Goal: Information Seeking & Learning: Learn about a topic

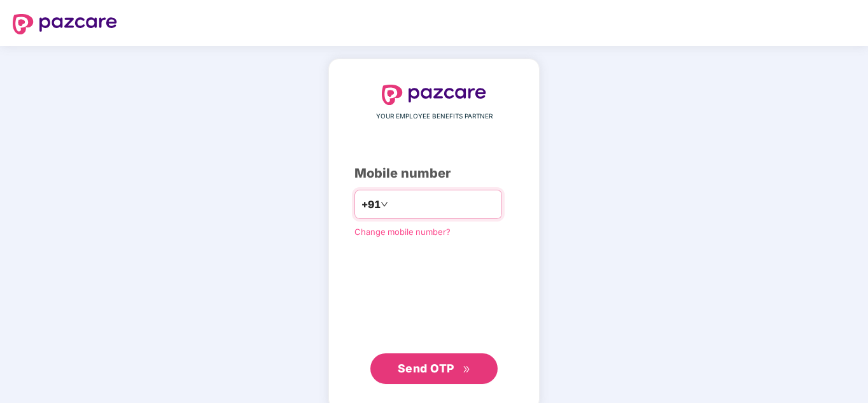
click at [424, 212] on input "number" at bounding box center [443, 204] width 104 height 20
type input "**********"
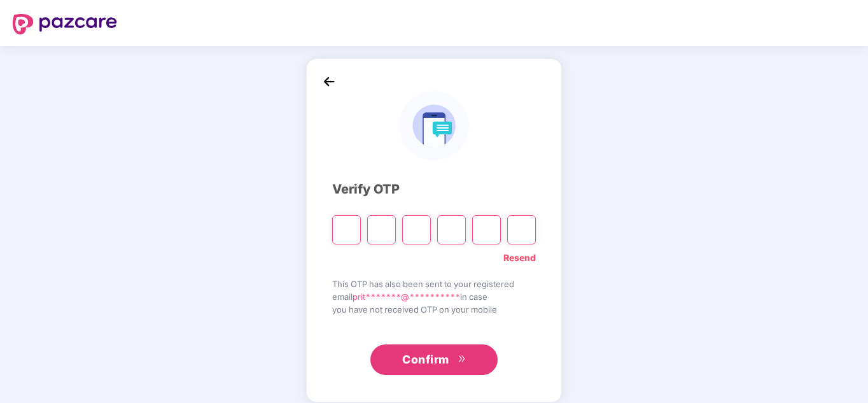
type input "*"
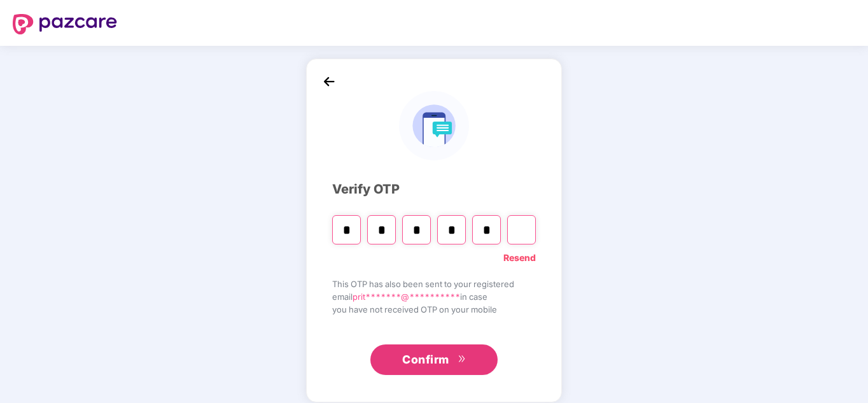
type input "*"
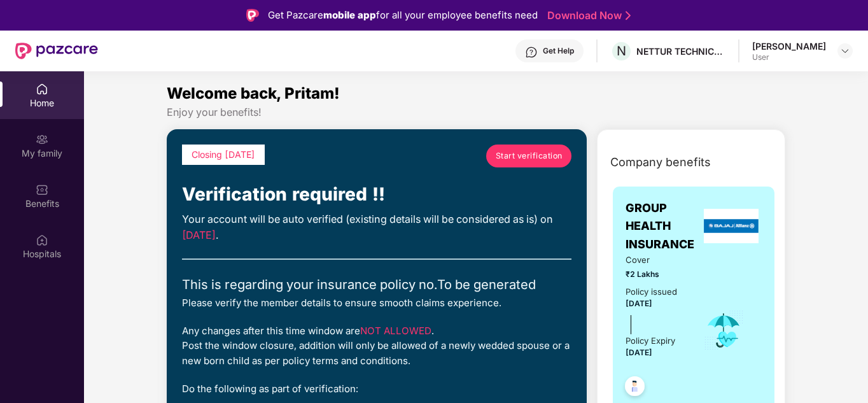
click at [518, 159] on span "Start verification" at bounding box center [529, 156] width 67 height 12
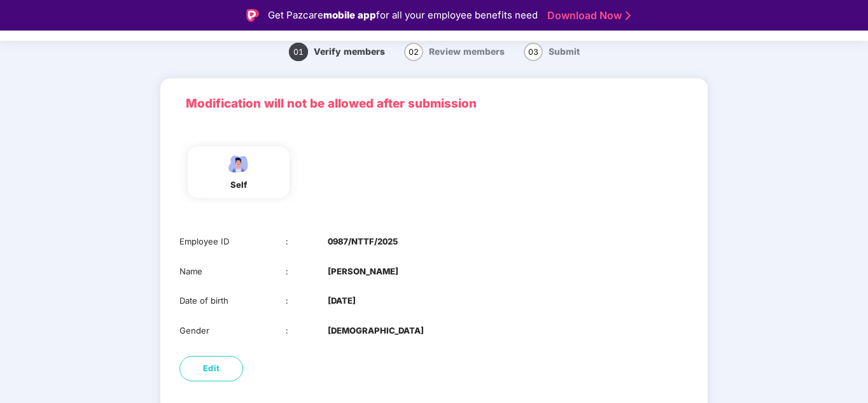
scroll to position [101, 0]
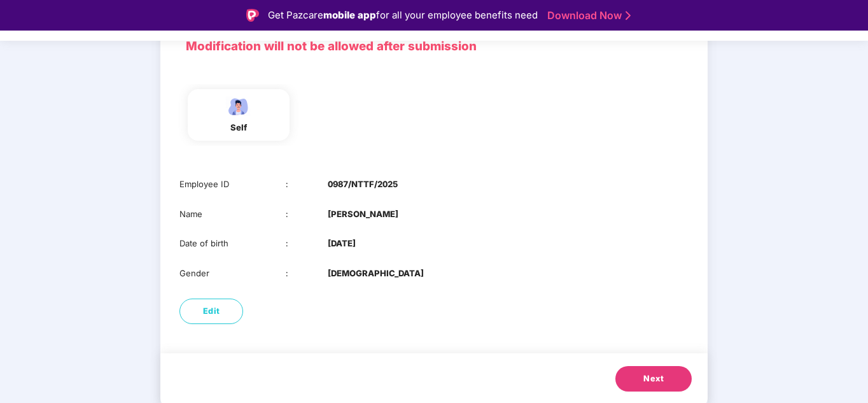
click at [648, 383] on span "Next" at bounding box center [654, 378] width 20 height 13
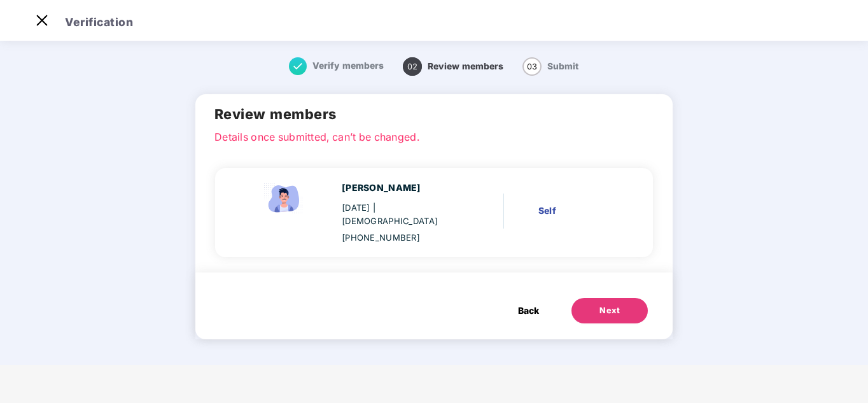
scroll to position [0, 0]
click at [587, 298] on button "Next" at bounding box center [610, 310] width 76 height 25
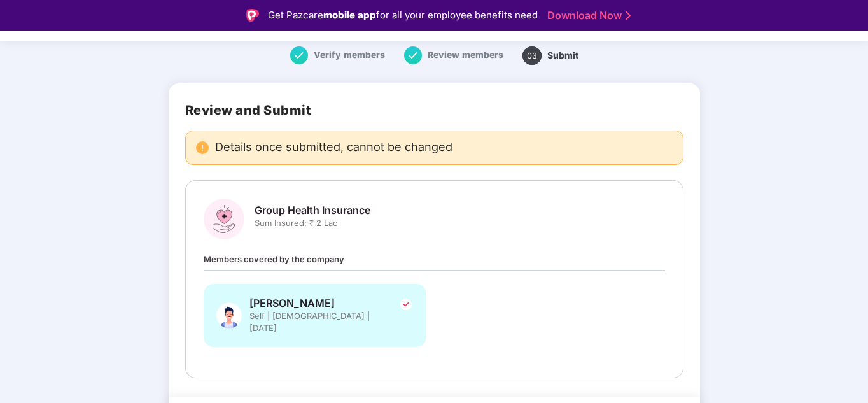
scroll to position [41, 0]
click at [465, 58] on span "Review members" at bounding box center [466, 55] width 76 height 10
click at [411, 54] on img at bounding box center [413, 56] width 18 height 18
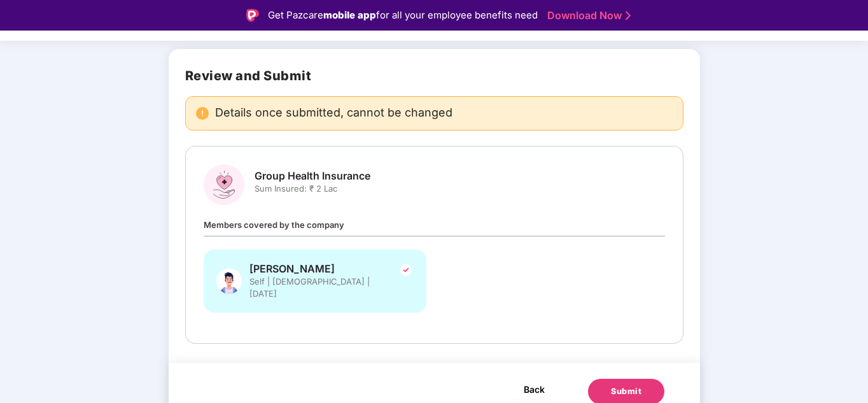
click at [524, 381] on span "Back" at bounding box center [534, 389] width 21 height 16
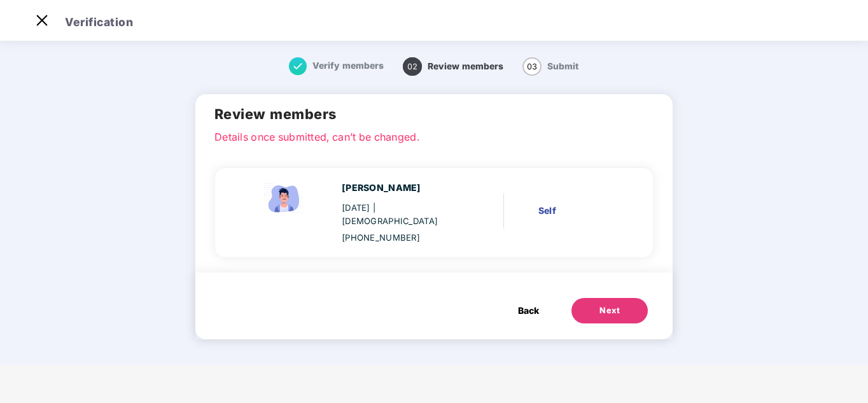
scroll to position [0, 0]
click at [609, 304] on div "Next" at bounding box center [610, 310] width 20 height 13
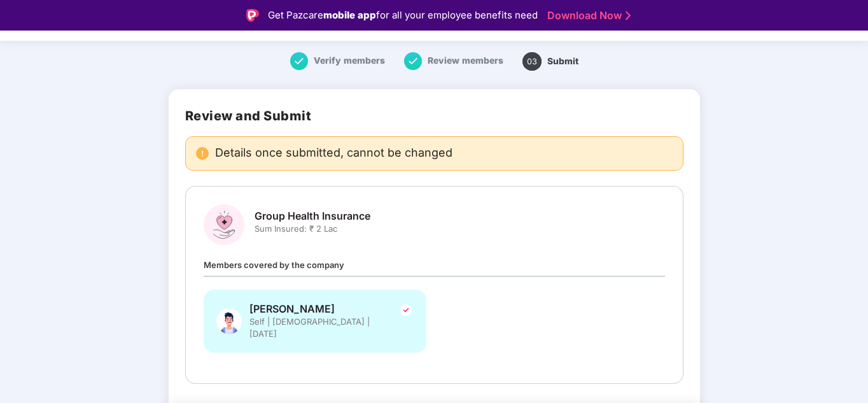
scroll to position [76, 0]
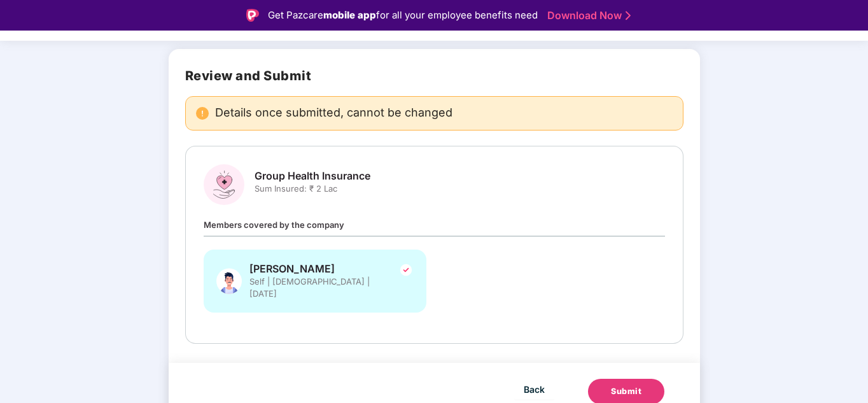
click at [607, 379] on button "Submit" at bounding box center [626, 391] width 76 height 25
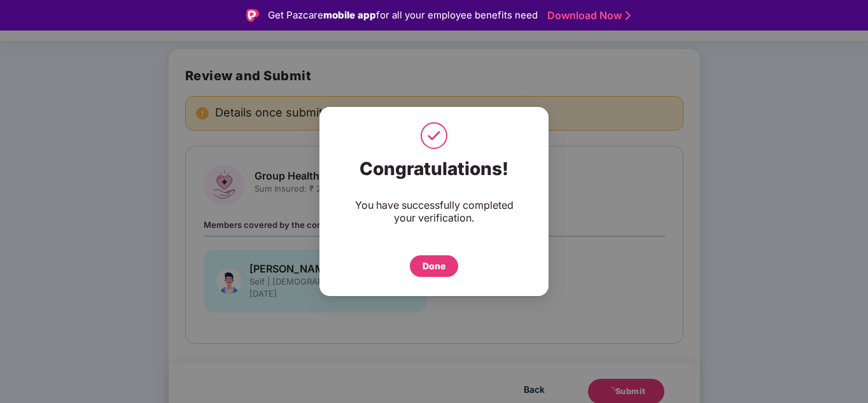
click at [436, 268] on div "Done" at bounding box center [434, 266] width 23 height 14
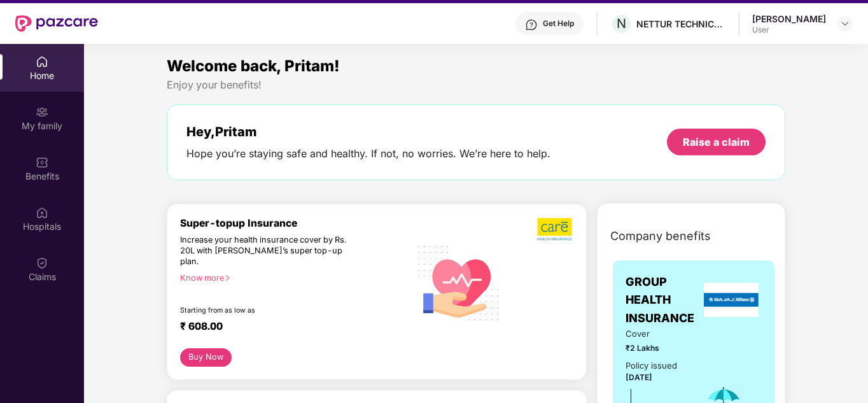
scroll to position [27, 0]
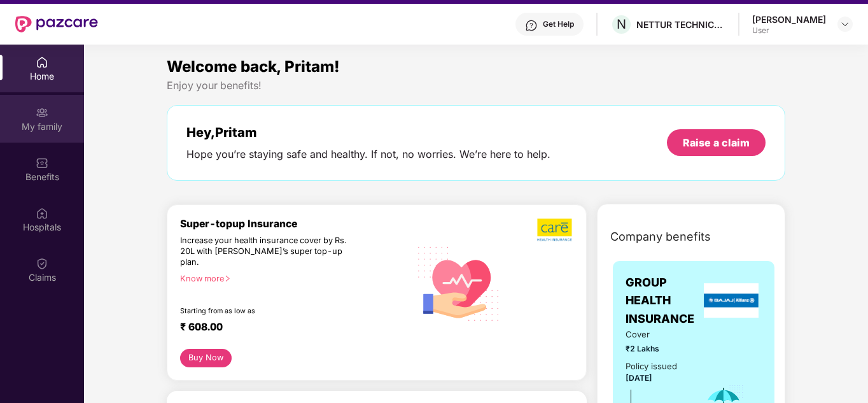
click at [65, 133] on div "My family" at bounding box center [42, 119] width 84 height 48
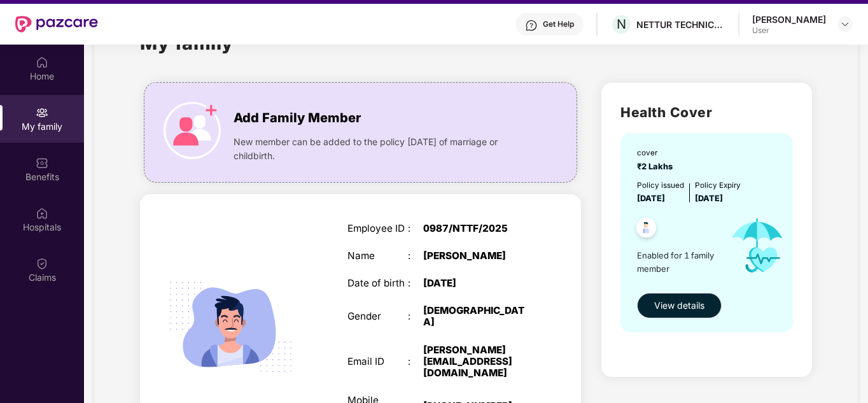
scroll to position [52, 0]
click at [840, 23] on div at bounding box center [845, 24] width 15 height 15
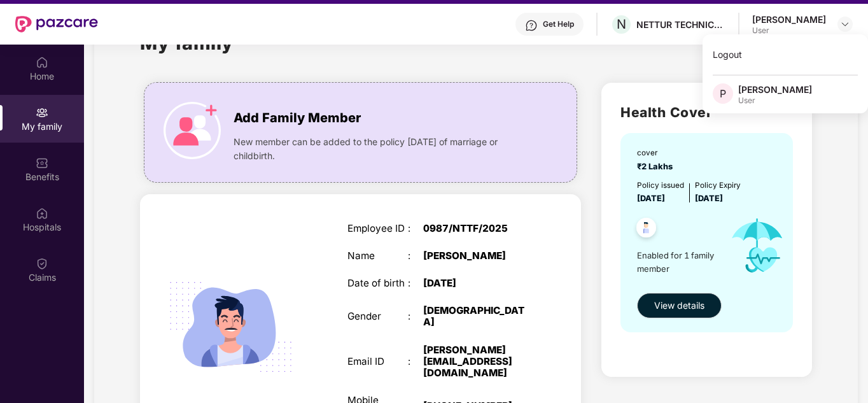
click at [590, 197] on div "Add Family Member New member can be added to the policy within 30 days of marri…" at bounding box center [361, 288] width 462 height 430
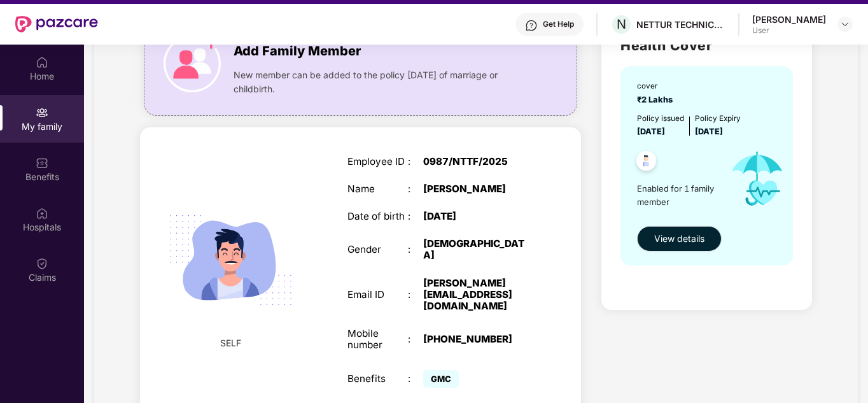
scroll to position [119, 0]
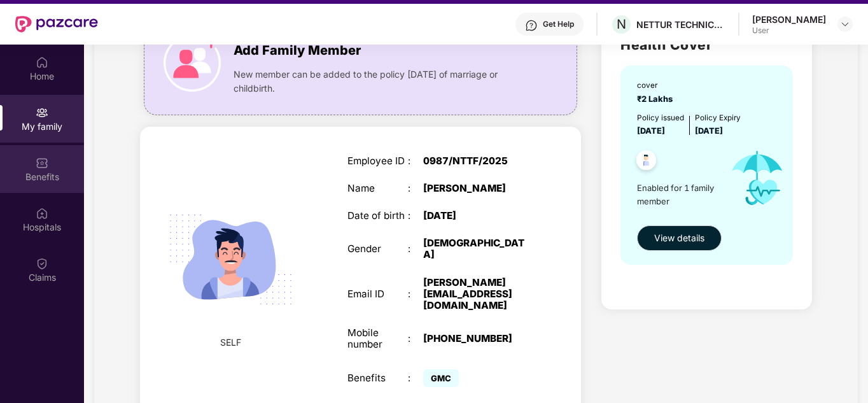
click at [53, 162] on div "Benefits" at bounding box center [42, 169] width 84 height 48
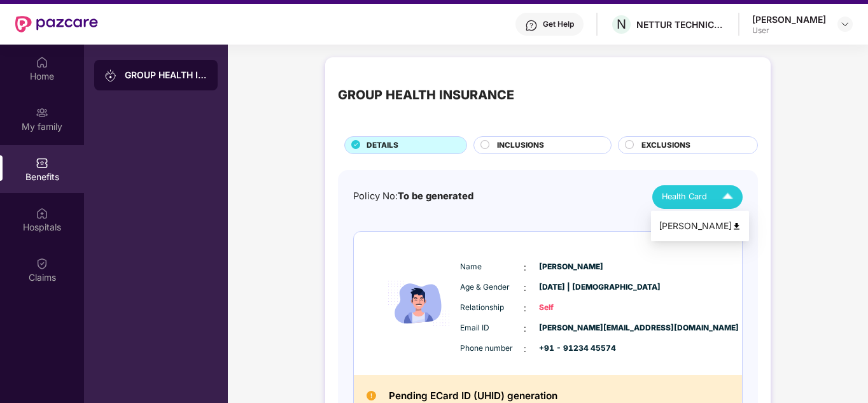
click at [723, 200] on img at bounding box center [728, 197] width 22 height 22
click at [732, 222] on img at bounding box center [737, 227] width 10 height 10
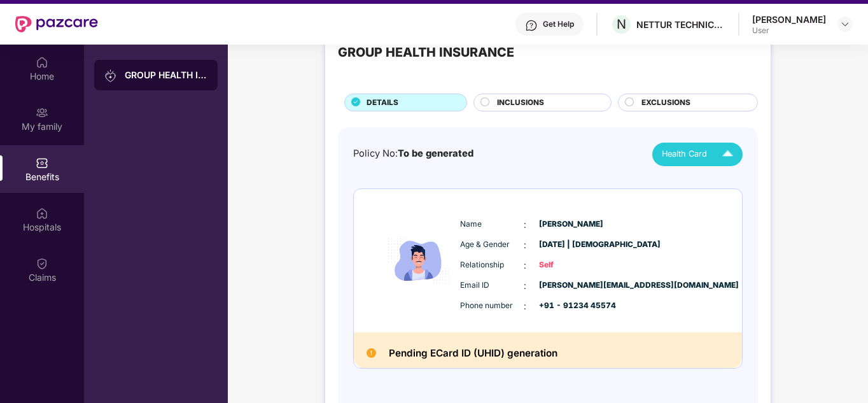
click at [535, 105] on span "INCLUSIONS" at bounding box center [520, 103] width 47 height 12
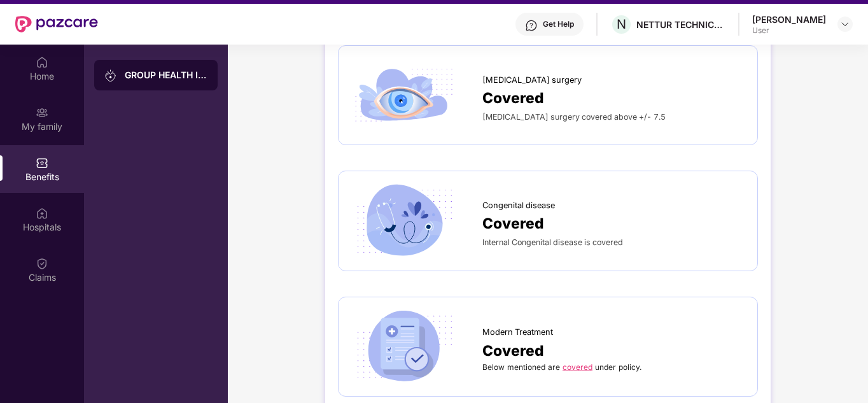
scroll to position [71, 0]
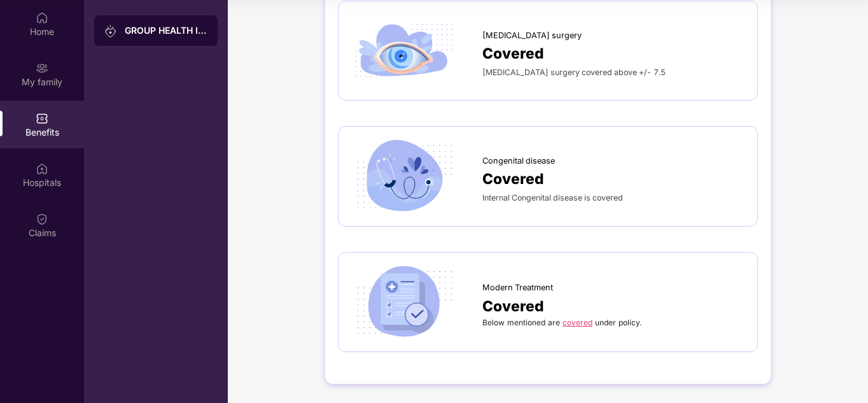
click at [582, 323] on link "covered" at bounding box center [578, 323] width 30 height 10
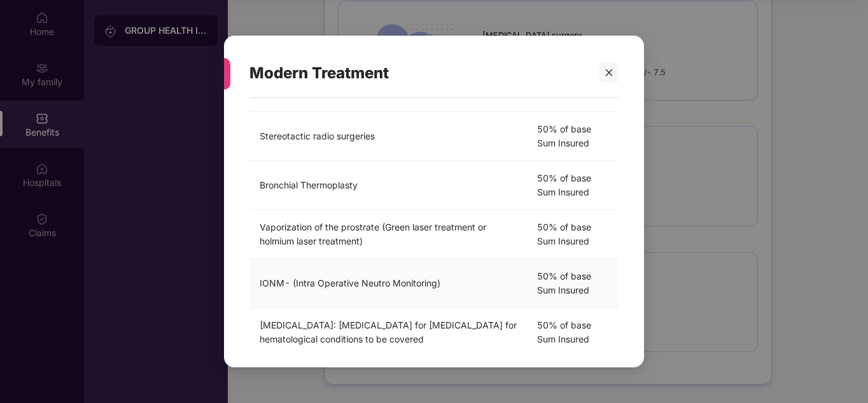
scroll to position [421, 0]
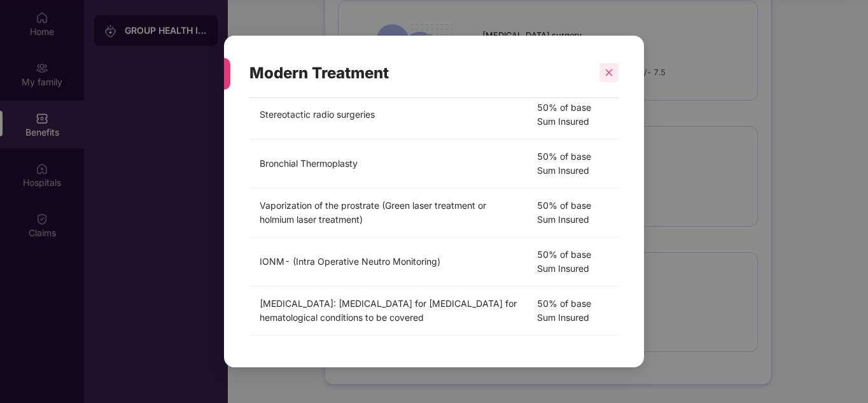
click at [607, 75] on icon "close" at bounding box center [609, 72] width 7 height 7
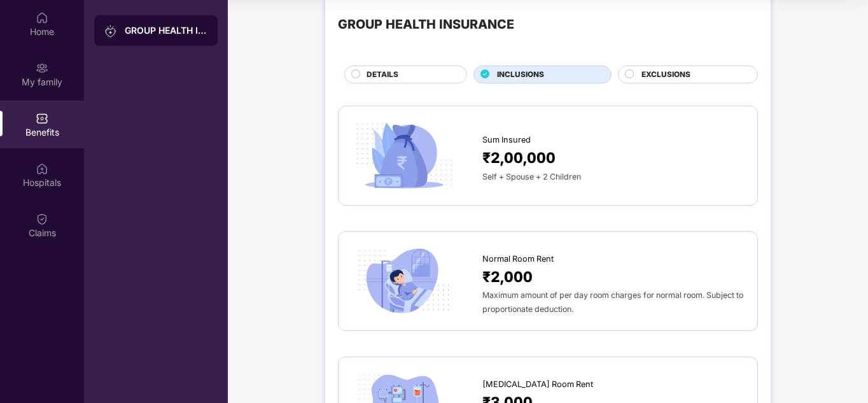
scroll to position [0, 0]
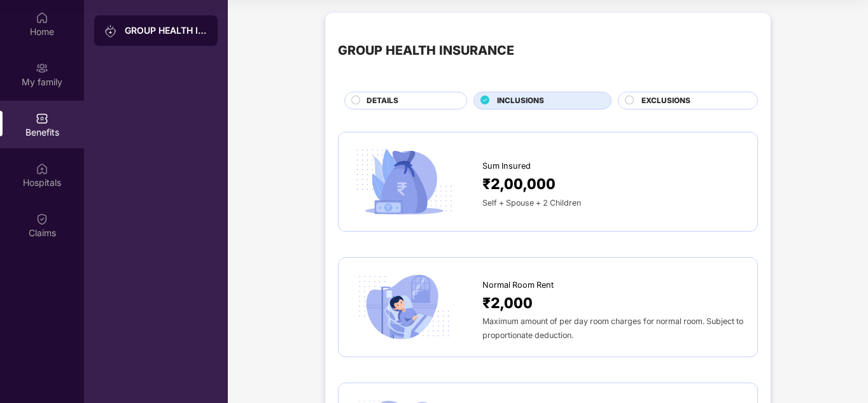
click at [678, 100] on span "EXCLUSIONS" at bounding box center [666, 101] width 49 height 12
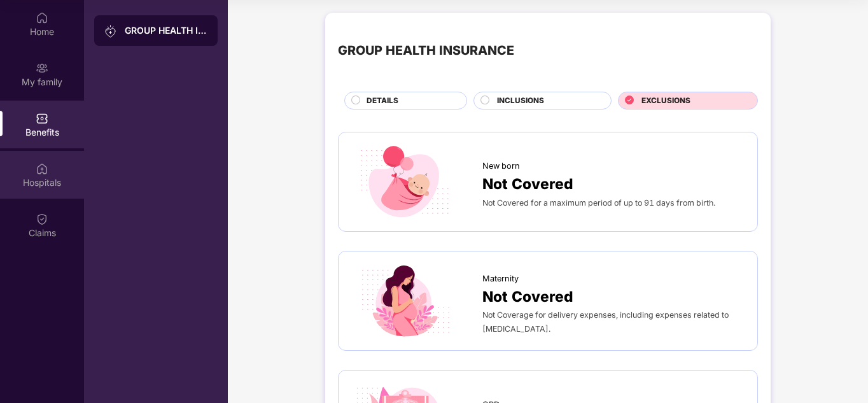
click at [64, 173] on div "Hospitals" at bounding box center [42, 175] width 84 height 48
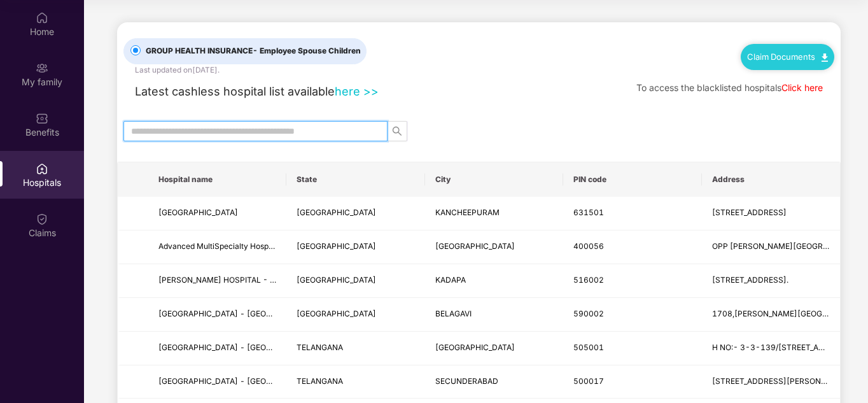
click at [284, 133] on input "text" at bounding box center [250, 131] width 239 height 14
type input "****"
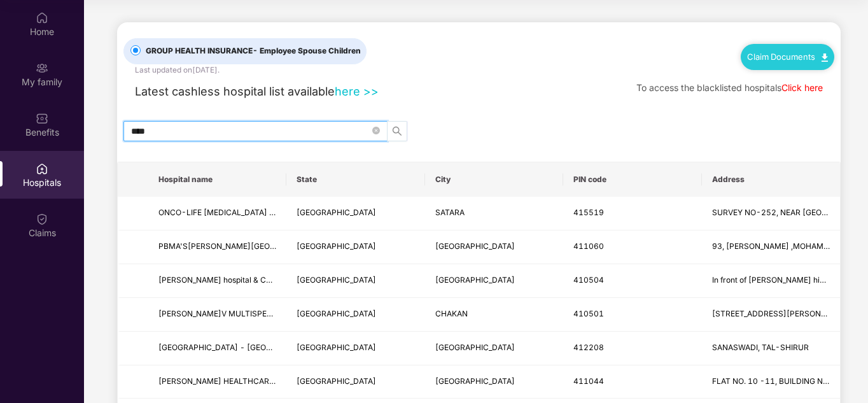
click at [395, 127] on icon "search" at bounding box center [397, 131] width 9 height 9
click at [376, 132] on icon "close-circle" at bounding box center [376, 131] width 8 height 8
type input "*"
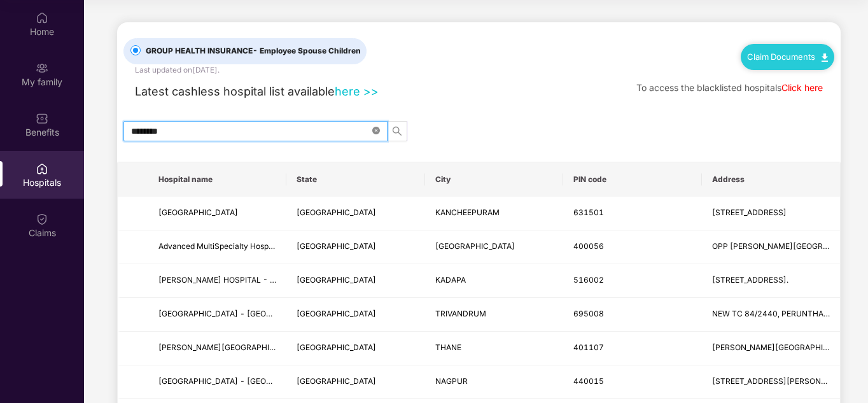
type input "*********"
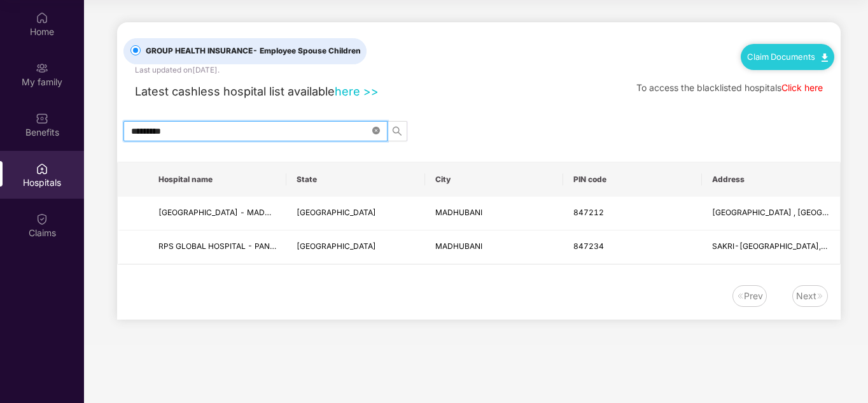
click at [373, 127] on icon "close-circle" at bounding box center [376, 131] width 8 height 8
click at [492, 99] on div "Latest cashless hospital list available here >> To access the blacklisted hospi…" at bounding box center [479, 88] width 711 height 24
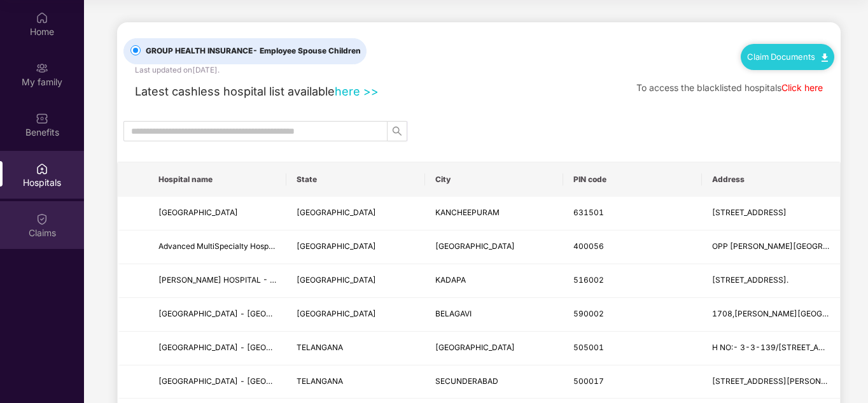
click at [46, 238] on div "Claims" at bounding box center [42, 233] width 84 height 13
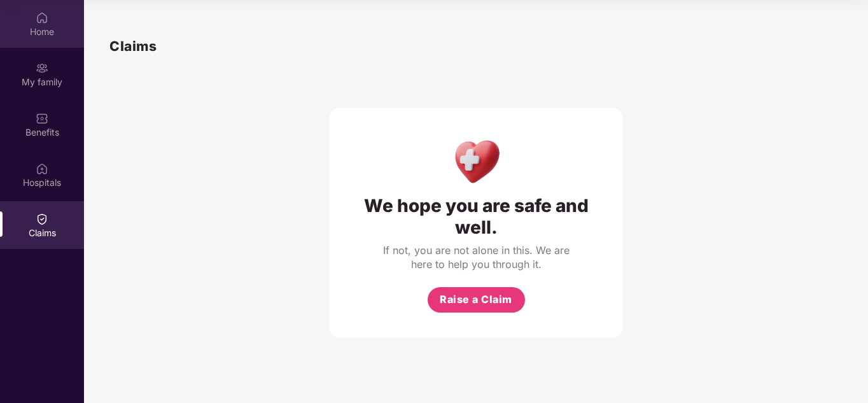
click at [38, 34] on div "Home" at bounding box center [42, 31] width 84 height 13
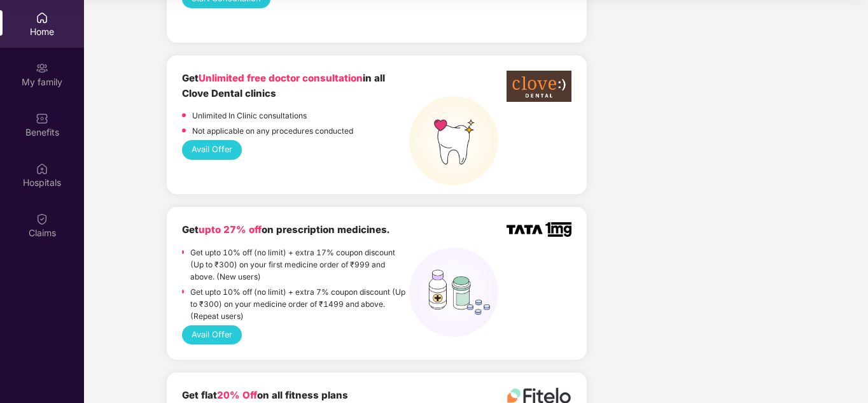
scroll to position [825, 0]
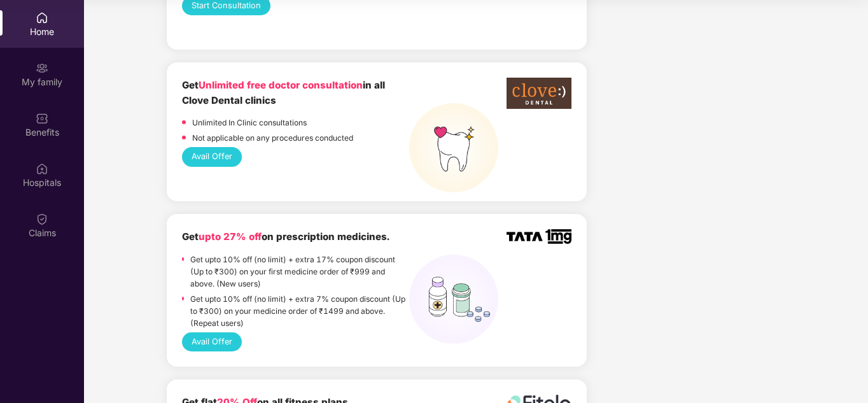
click at [223, 147] on button "Avail Offer" at bounding box center [212, 156] width 60 height 19
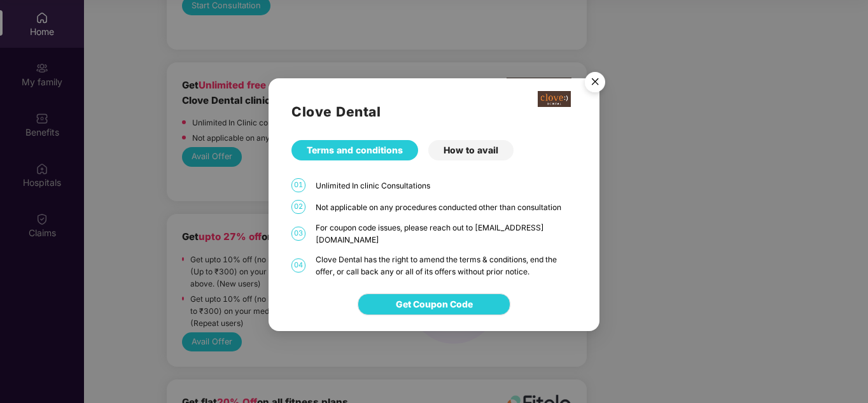
click at [455, 155] on div "How to avail" at bounding box center [471, 150] width 85 height 20
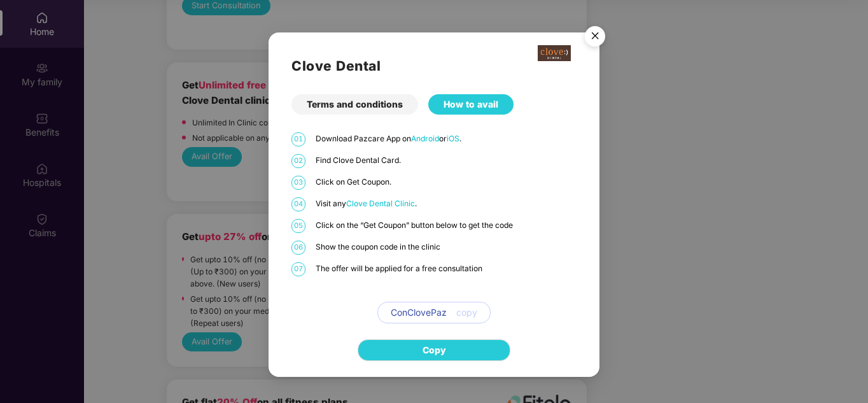
click at [590, 42] on img "Close" at bounding box center [595, 38] width 36 height 36
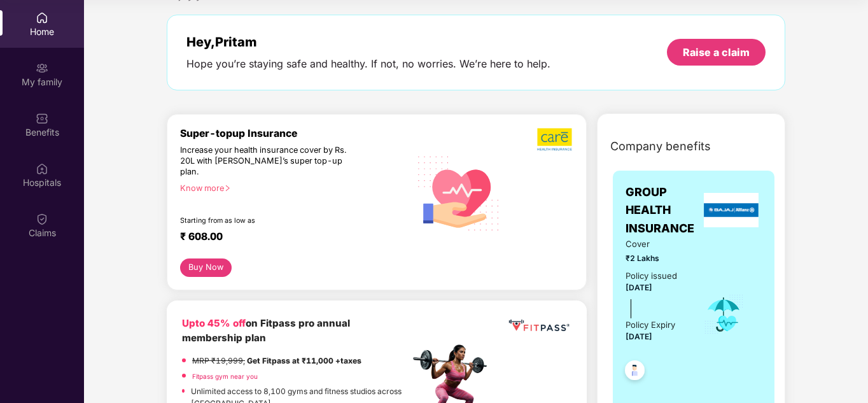
scroll to position [45, 0]
